Goal: Navigation & Orientation: Find specific page/section

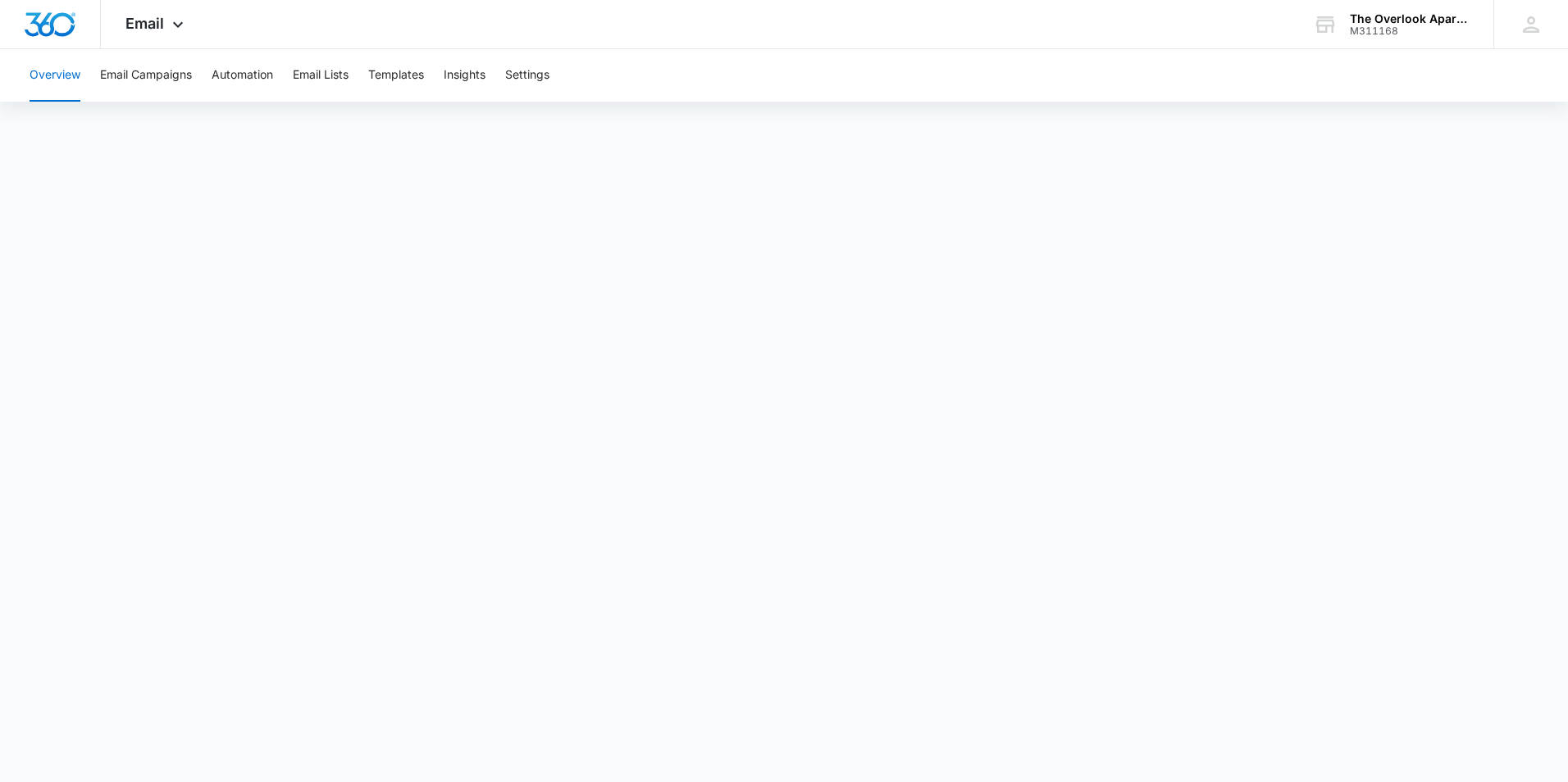
click at [63, 70] on button "Overview" at bounding box center [54, 75] width 51 height 53
click at [168, 22] on icon at bounding box center [177, 28] width 20 height 20
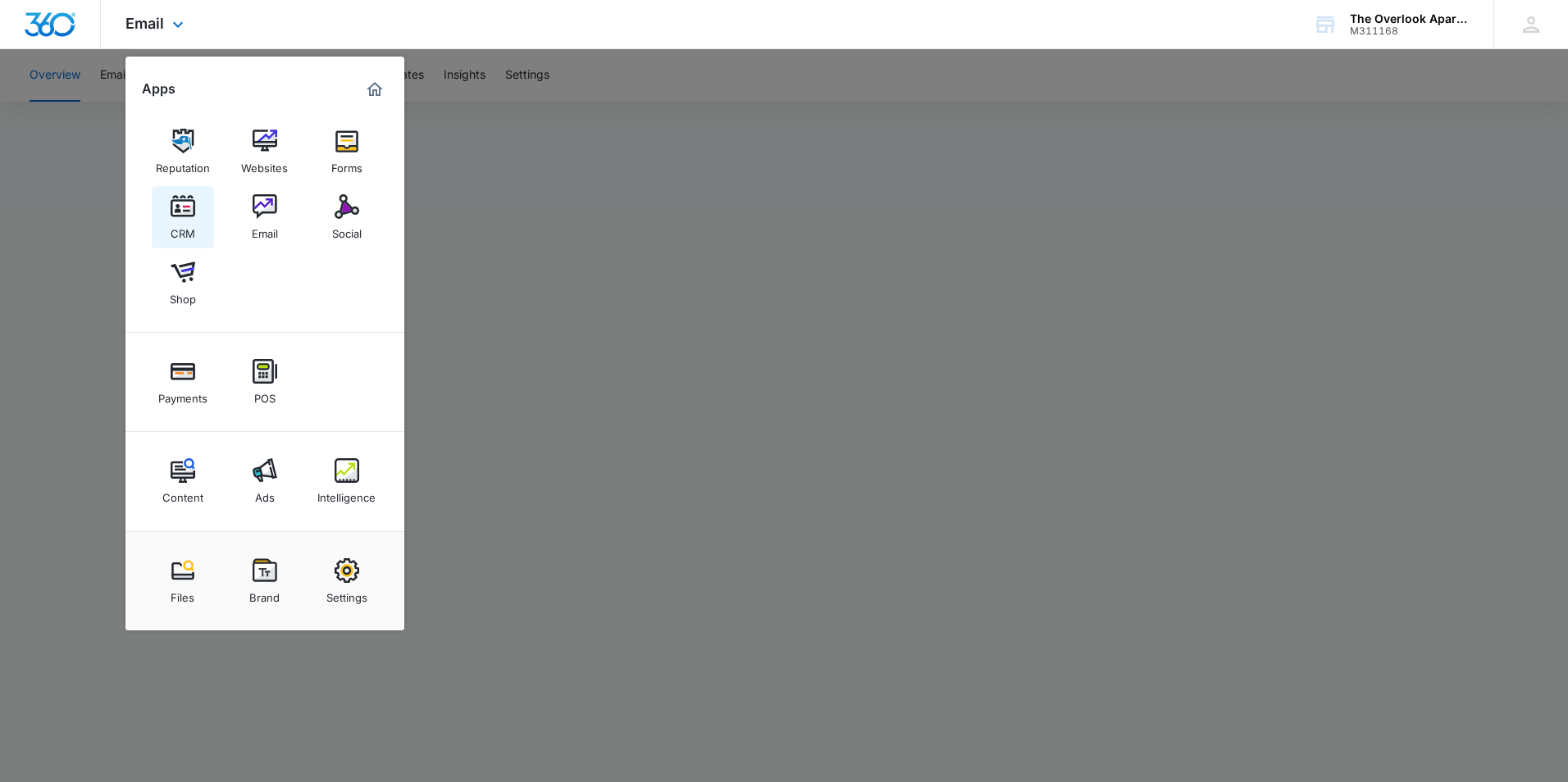
click at [188, 203] on img at bounding box center [183, 207] width 24 height 24
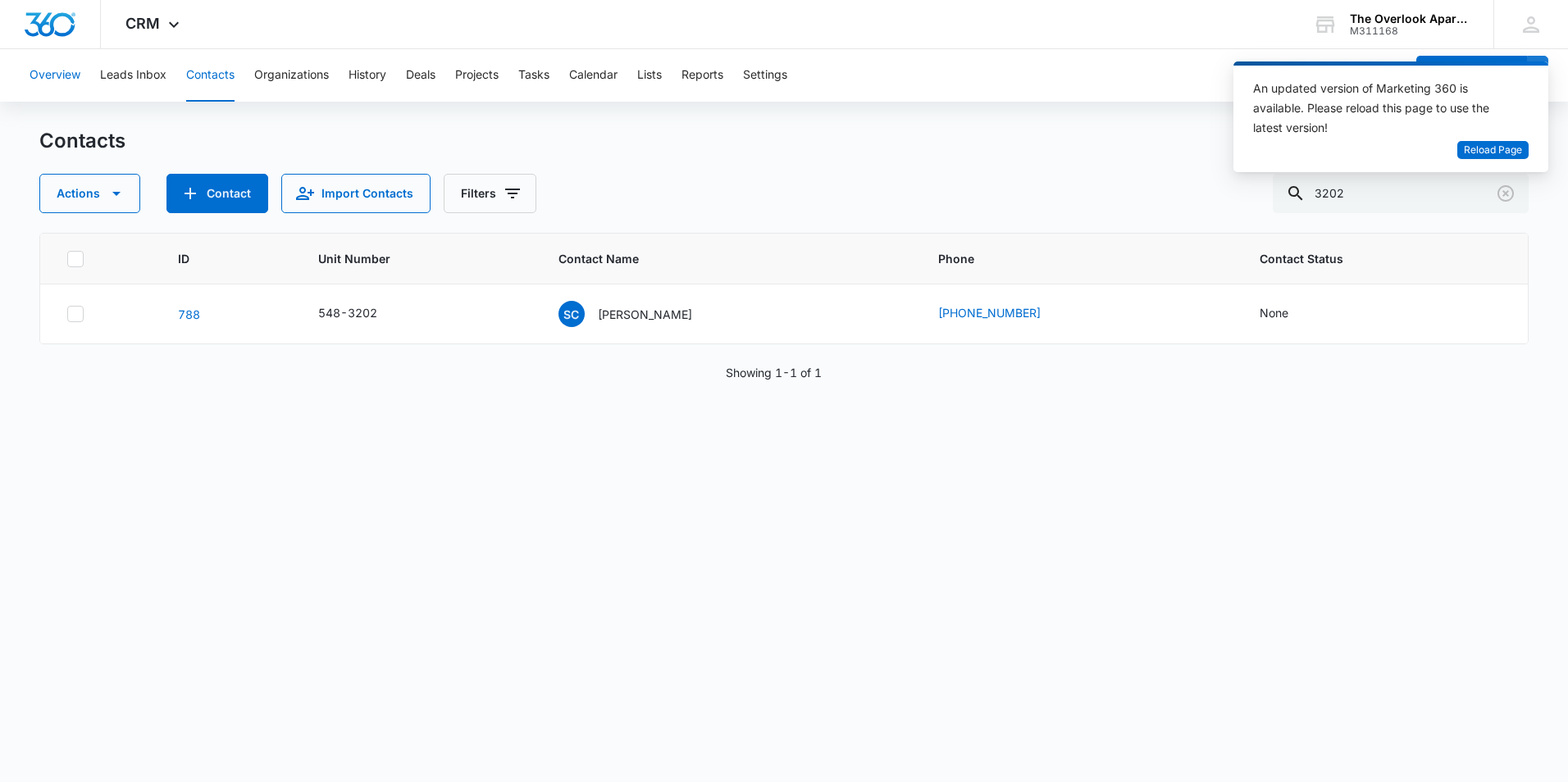
click at [68, 71] on button "Overview" at bounding box center [54, 75] width 51 height 53
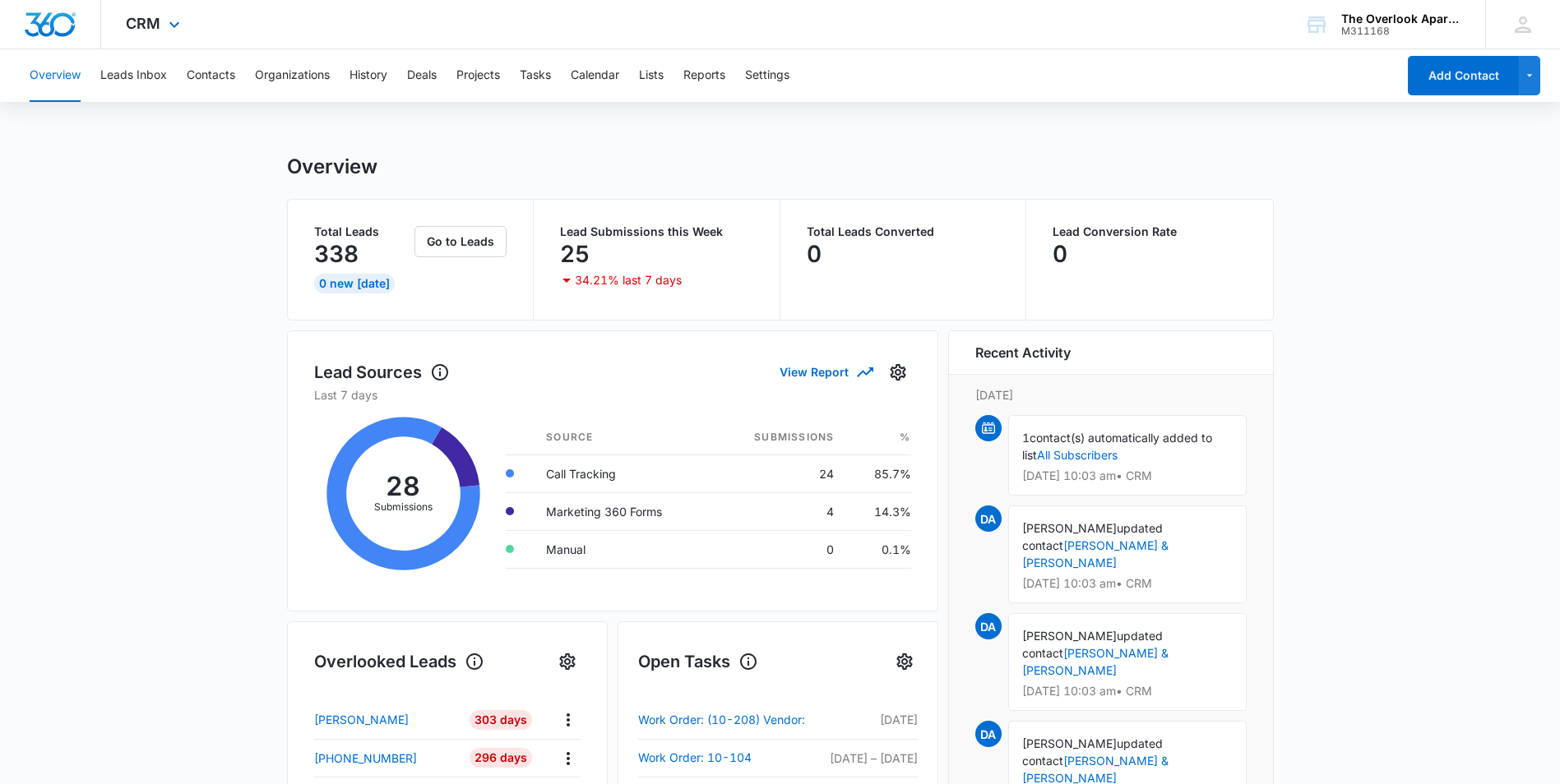
click at [203, 45] on div "CRM Apps Reputation Websites Forms CRM Email Social Shop Payments POS Content A…" at bounding box center [154, 24] width 107 height 49
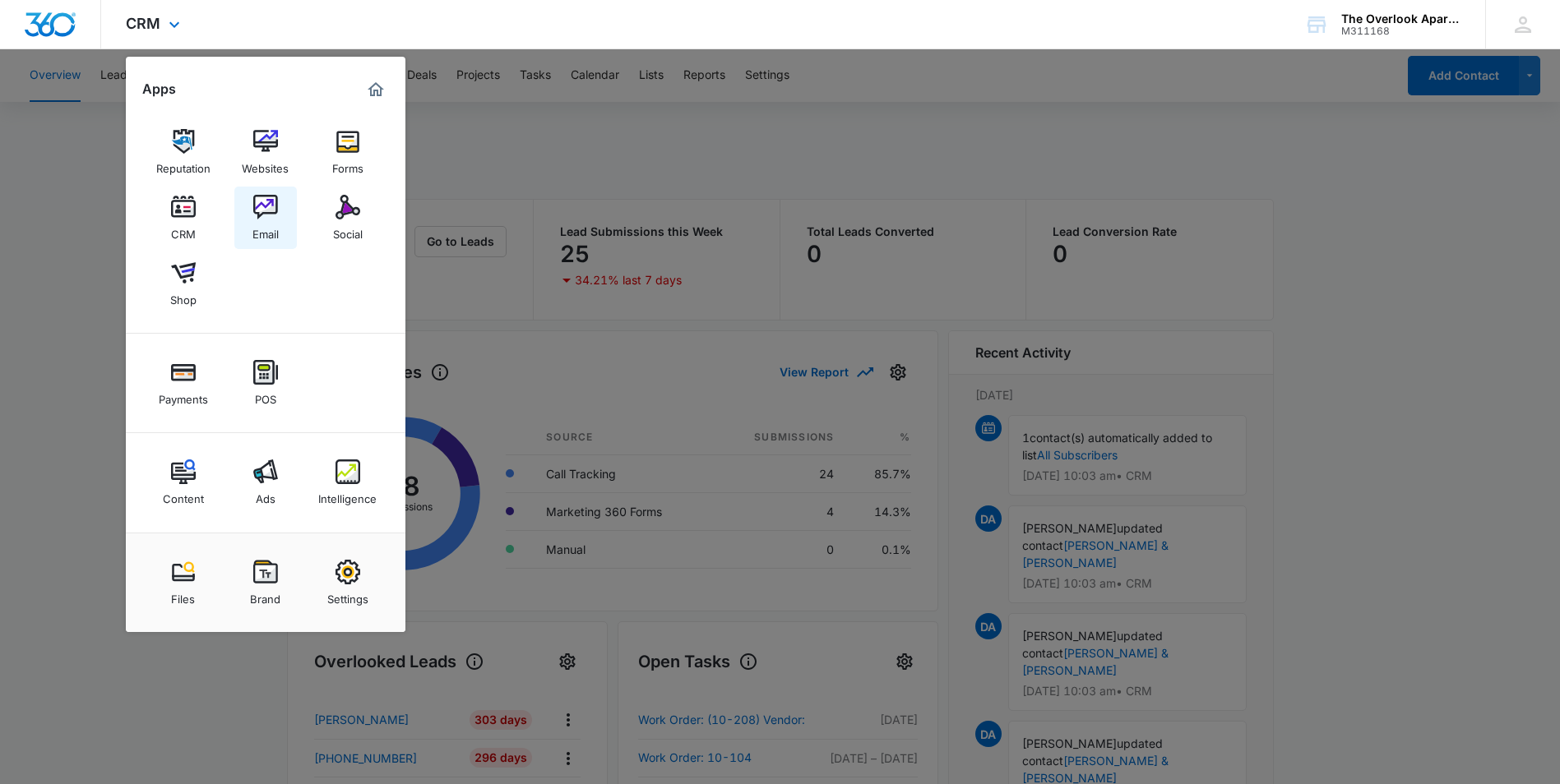
click at [259, 217] on img at bounding box center [265, 207] width 24 height 24
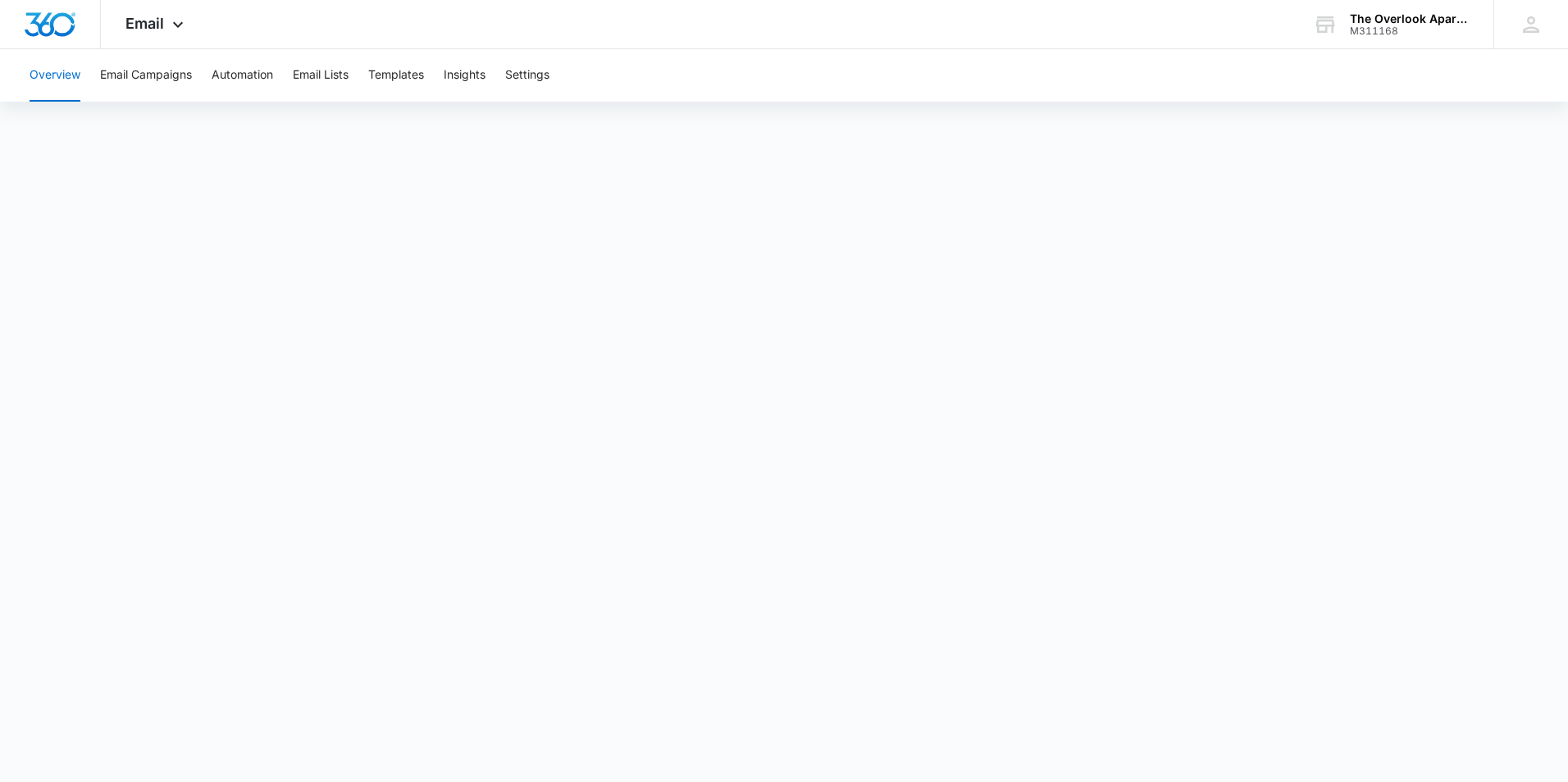
click at [45, 54] on button "Overview" at bounding box center [54, 75] width 51 height 53
